Goal: Information Seeking & Learning: Learn about a topic

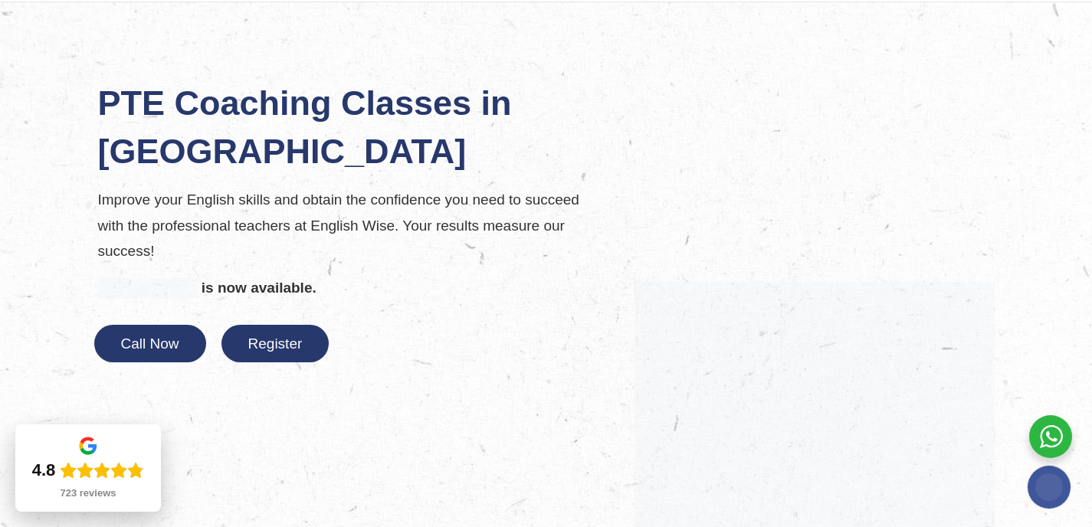
scroll to position [66, 0]
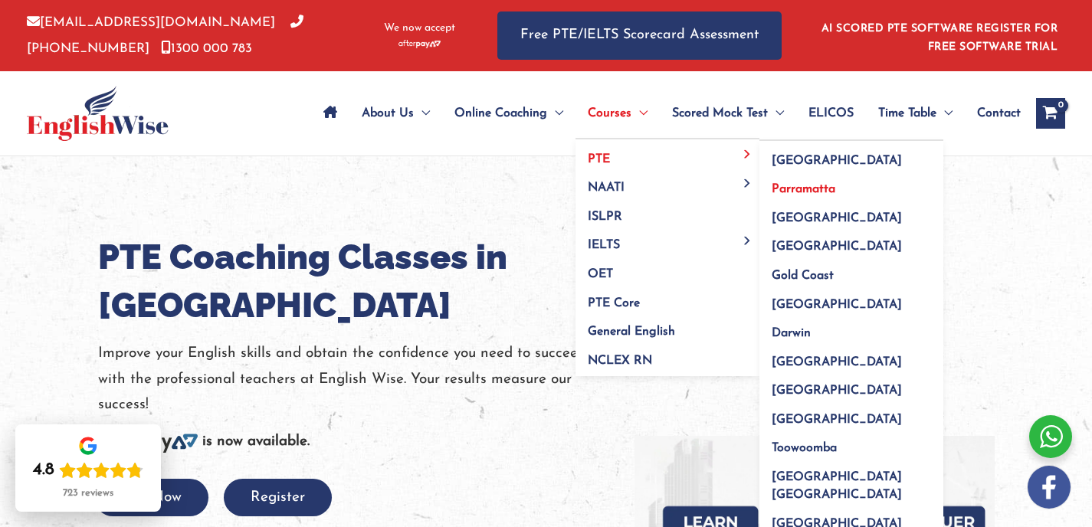
click at [778, 192] on span "Parramatta" at bounding box center [804, 189] width 64 height 12
